Goal: Task Accomplishment & Management: Use online tool/utility

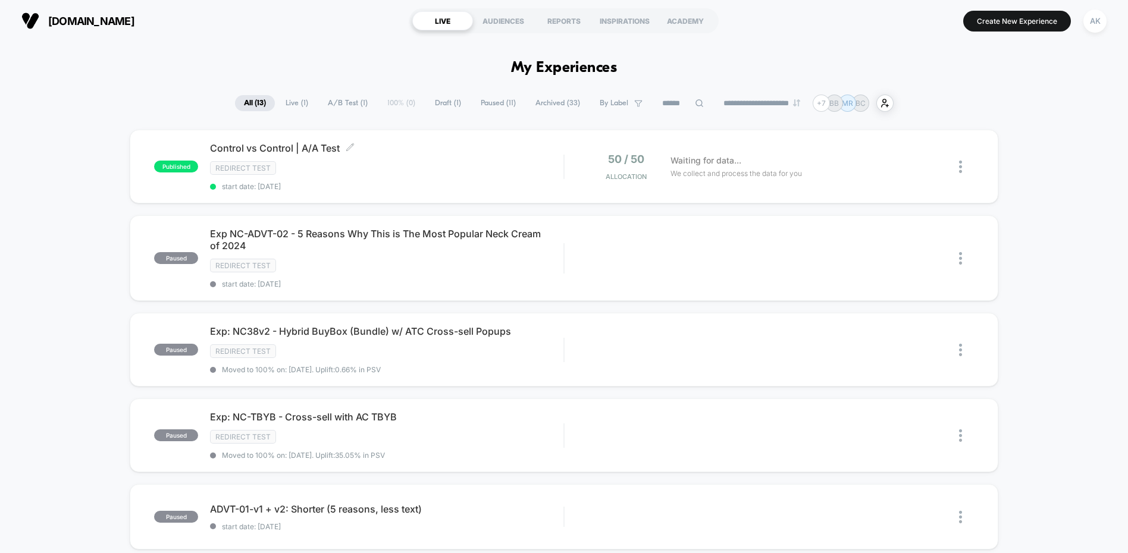
click at [391, 162] on div "Redirect Test" at bounding box center [386, 168] width 353 height 14
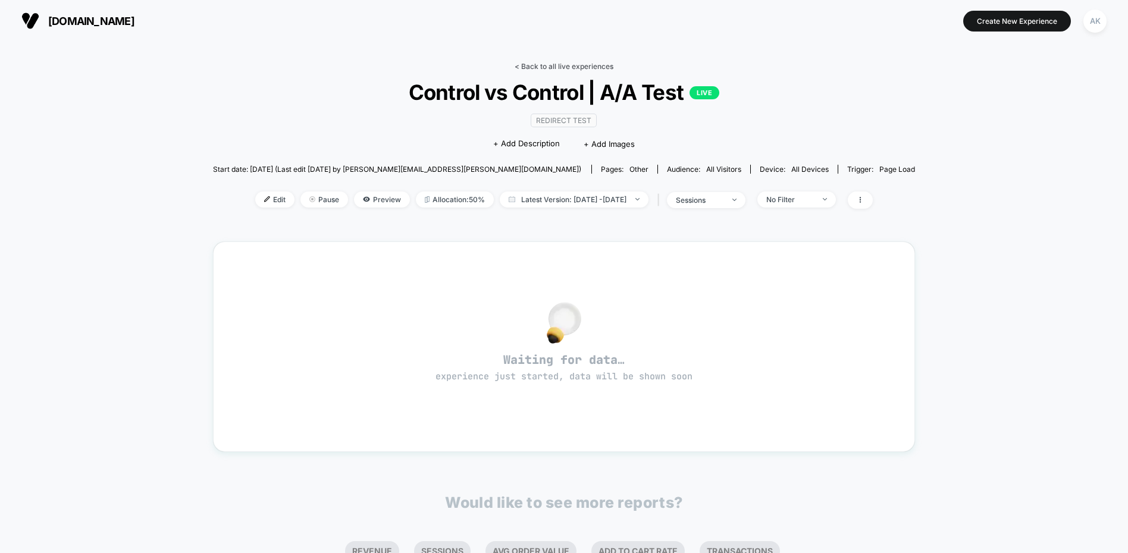
click at [547, 64] on link "< Back to all live experiences" at bounding box center [564, 66] width 99 height 9
